Goal: Transaction & Acquisition: Download file/media

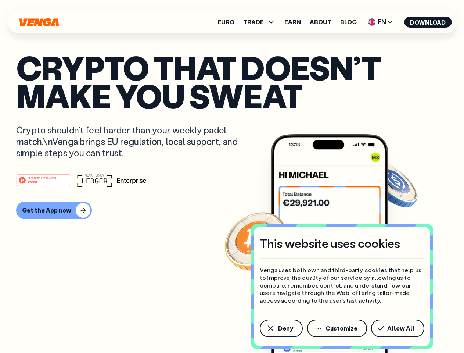
click at [232, 176] on div "#1 PRODUCT OF THE MONTH Web3" at bounding box center [232, 180] width 432 height 13
click at [281, 328] on span "Deny" at bounding box center [285, 328] width 15 height 6
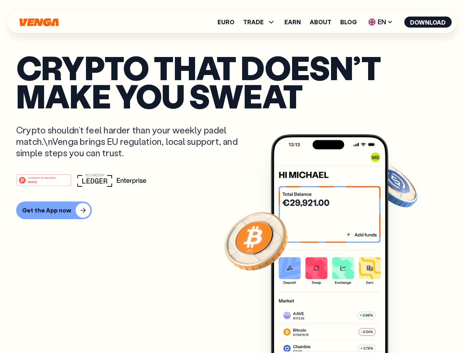
click at [338, 328] on img at bounding box center [330, 257] width 118 height 246
click at [399, 328] on article "Crypto that doesn’t make you sweat Crypto shouldn’t feel harder than your weekl…" at bounding box center [232, 191] width 432 height 276
click at [262, 22] on span "TRADE" at bounding box center [253, 22] width 21 height 6
click at [381, 22] on span "EN" at bounding box center [381, 22] width 30 height 12
click at [428, 22] on button "Download" at bounding box center [427, 22] width 47 height 11
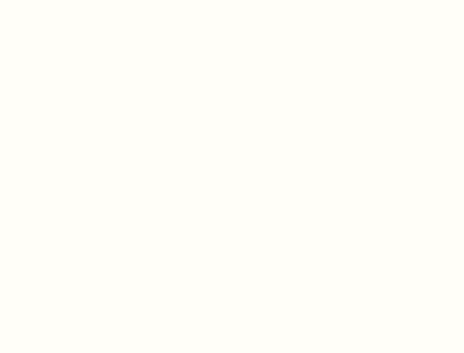
click at [53, 0] on html "This website uses cookies Venga uses both own and third-party cookies that help…" at bounding box center [232, 0] width 464 height 0
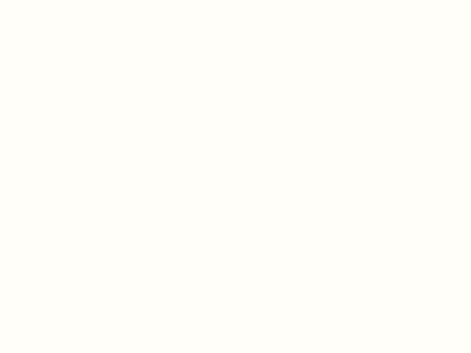
click at [45, 0] on html "This website uses cookies Venga uses both own and third-party cookies that help…" at bounding box center [235, 0] width 471 height 0
